Goal: Submit feedback/report problem

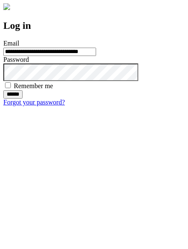
type input "**********"
click at [23, 99] on input "******" at bounding box center [12, 94] width 19 height 8
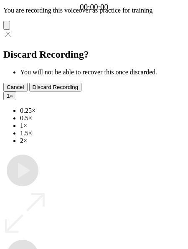
type input "**********"
